Goal: Information Seeking & Learning: Check status

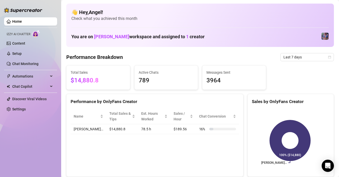
click at [299, 59] on span "Last 7 days" at bounding box center [306, 57] width 47 height 8
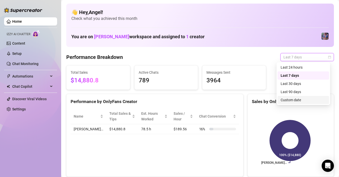
click at [294, 99] on div "Custom date" at bounding box center [303, 100] width 45 height 6
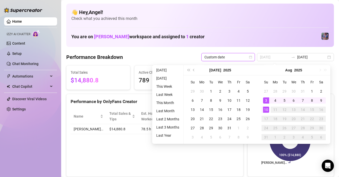
type input "[DATE]"
click at [265, 111] on div "10" at bounding box center [266, 109] width 6 height 6
click at [265, 110] on div "10" at bounding box center [266, 109] width 6 height 6
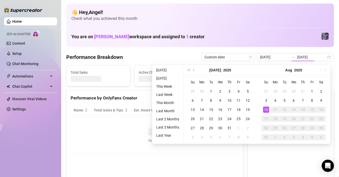
type input "[DATE]"
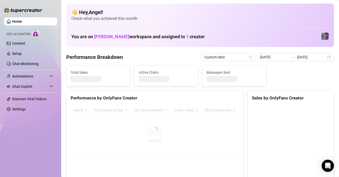
click at [163, 57] on div "Performance Breakdown Custom date [DATE] [DATE]" at bounding box center [200, 57] width 268 height 8
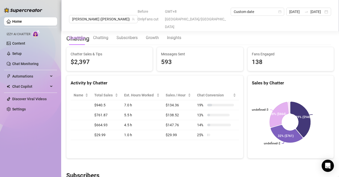
scroll to position [169, 0]
drag, startPoint x: 88, startPoint y: 95, endPoint x: 113, endPoint y: 101, distance: 26.3
click at [113, 101] on tr "$940.5 7.0 h $134.36 19 %" at bounding box center [155, 105] width 168 height 10
drag, startPoint x: 95, startPoint y: 108, endPoint x: 119, endPoint y: 110, distance: 25.0
click at [119, 110] on tr "$761.87 5.5 h $138.52 13 %" at bounding box center [155, 115] width 168 height 10
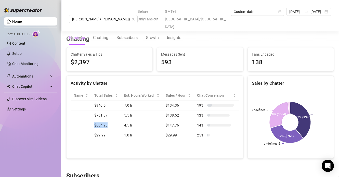
drag, startPoint x: 94, startPoint y: 117, endPoint x: 113, endPoint y: 122, distance: 19.7
click at [113, 122] on td "$664.93" at bounding box center [106, 125] width 30 height 10
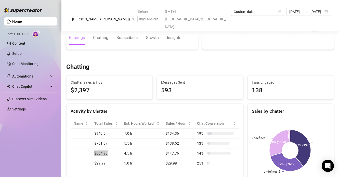
scroll to position [0, 0]
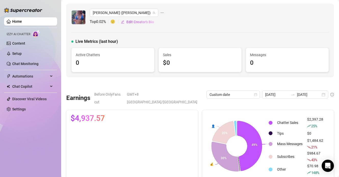
click at [22, 20] on link "Home" at bounding box center [17, 21] width 10 height 4
